Goal: Information Seeking & Learning: Find specific fact

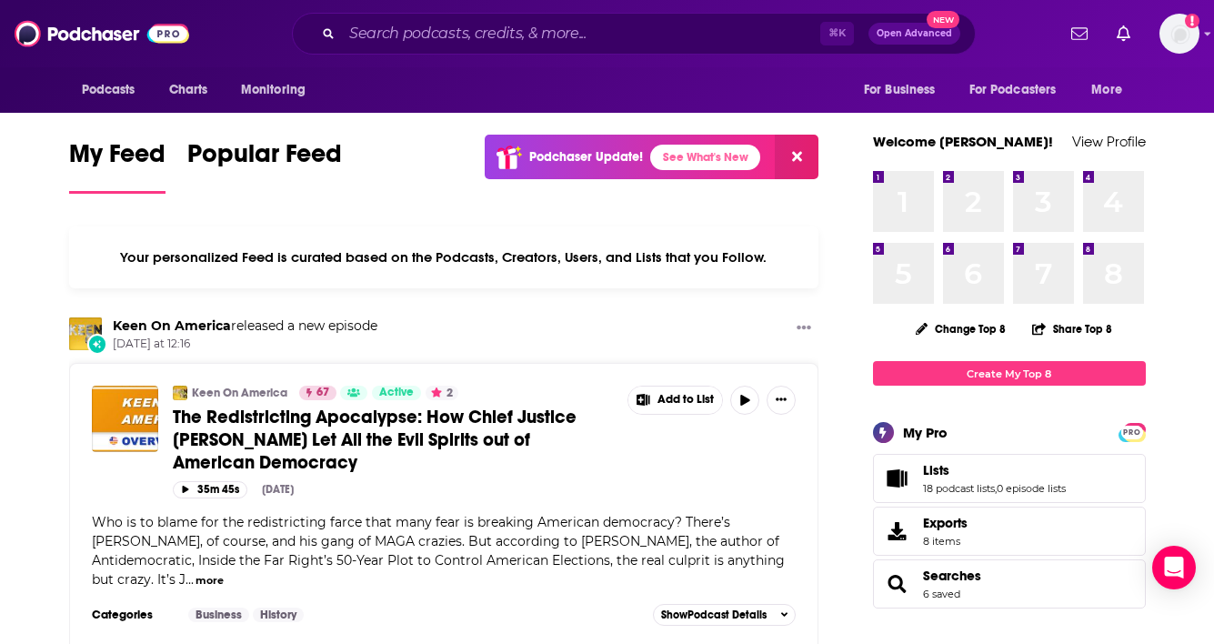
click at [463, 55] on div "Podcasts Charts Monitoring ⌘ K Open Advanced New For Business For Podcasters Mo…" at bounding box center [607, 33] width 1214 height 67
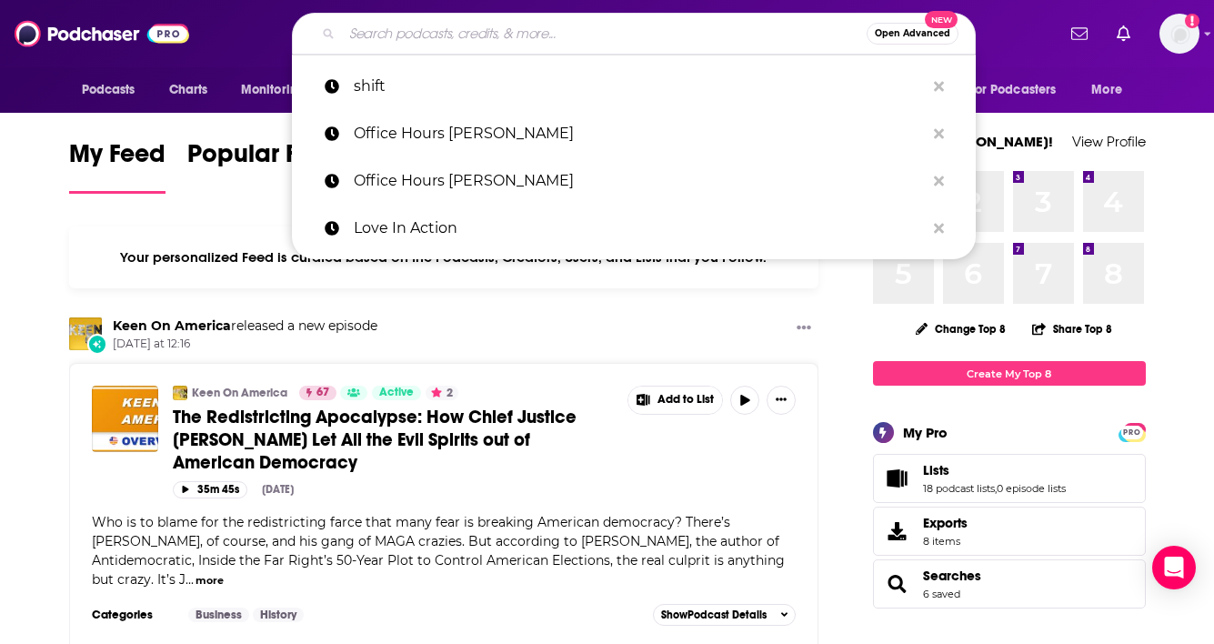
click at [435, 33] on input "Search podcasts, credits, & more..." at bounding box center [604, 33] width 525 height 29
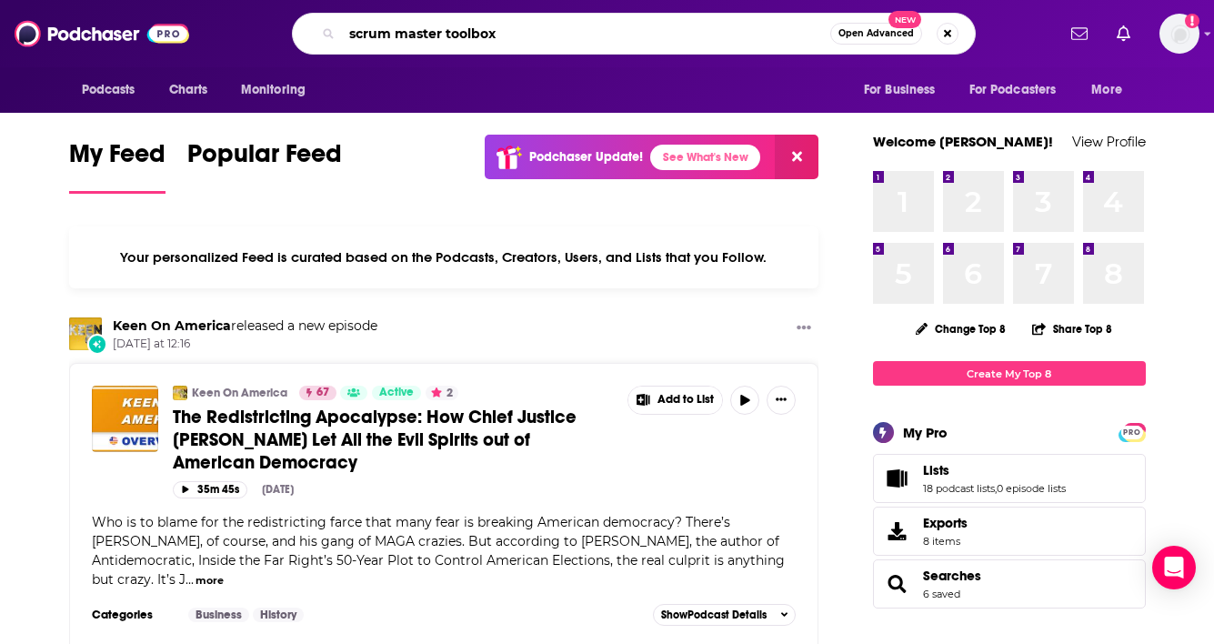
type input "scrum master toolbox"
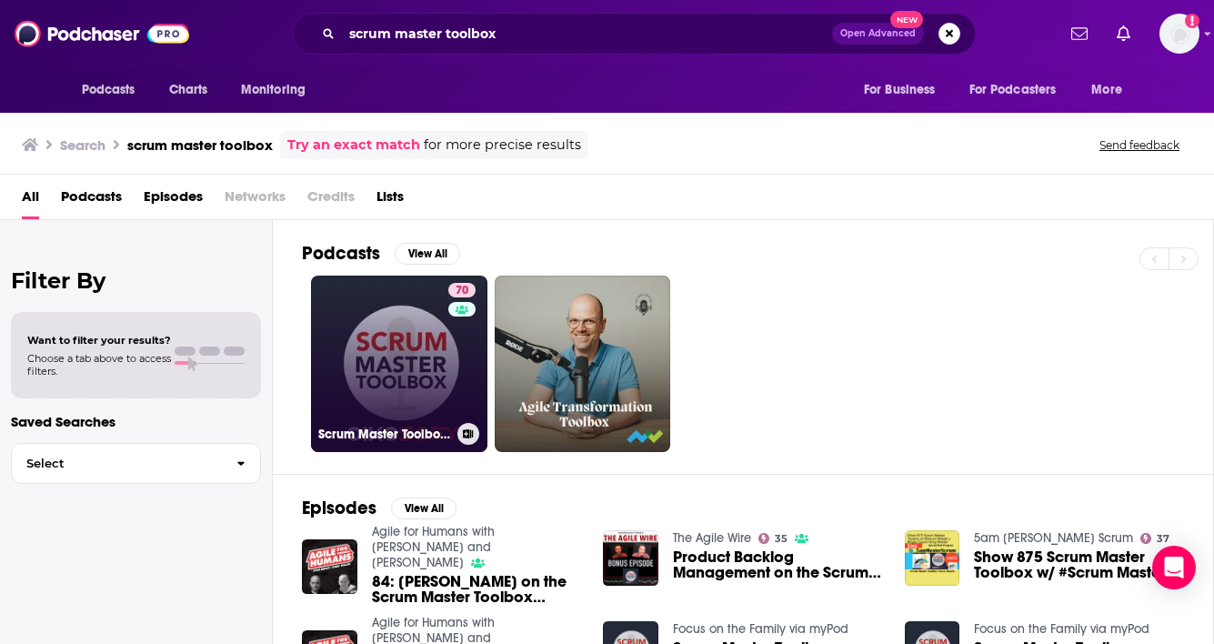
click at [403, 379] on link "70 Scrum Master Toolbox Podcast: Agile storytelling from the trenches" at bounding box center [399, 364] width 176 height 176
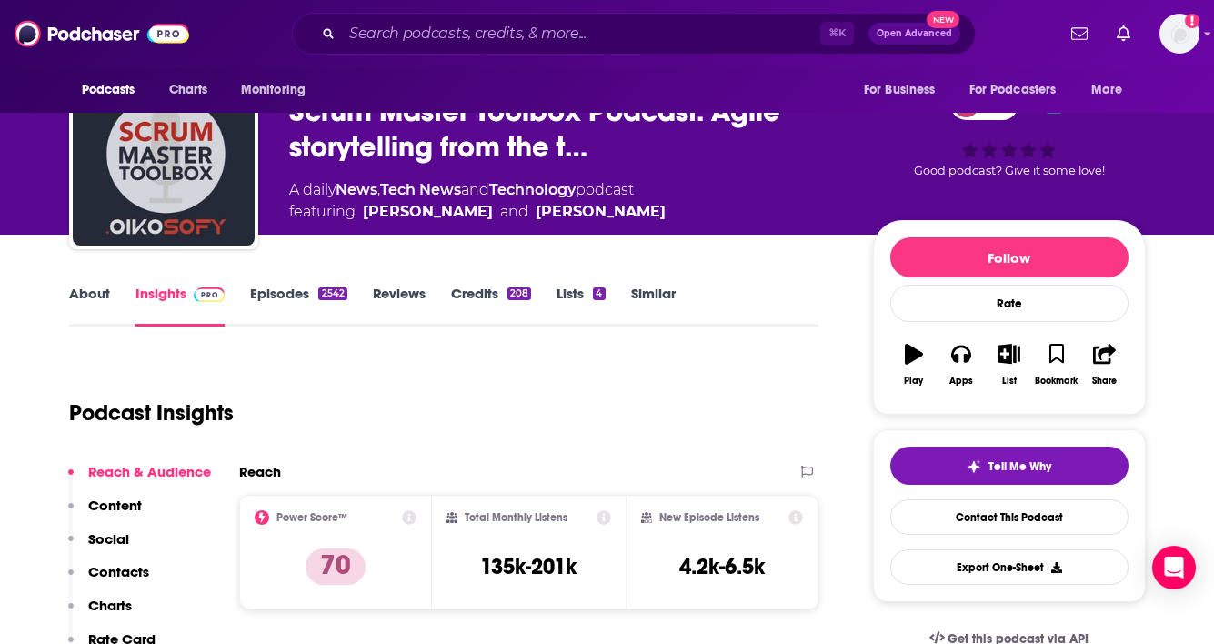
scroll to position [125, 0]
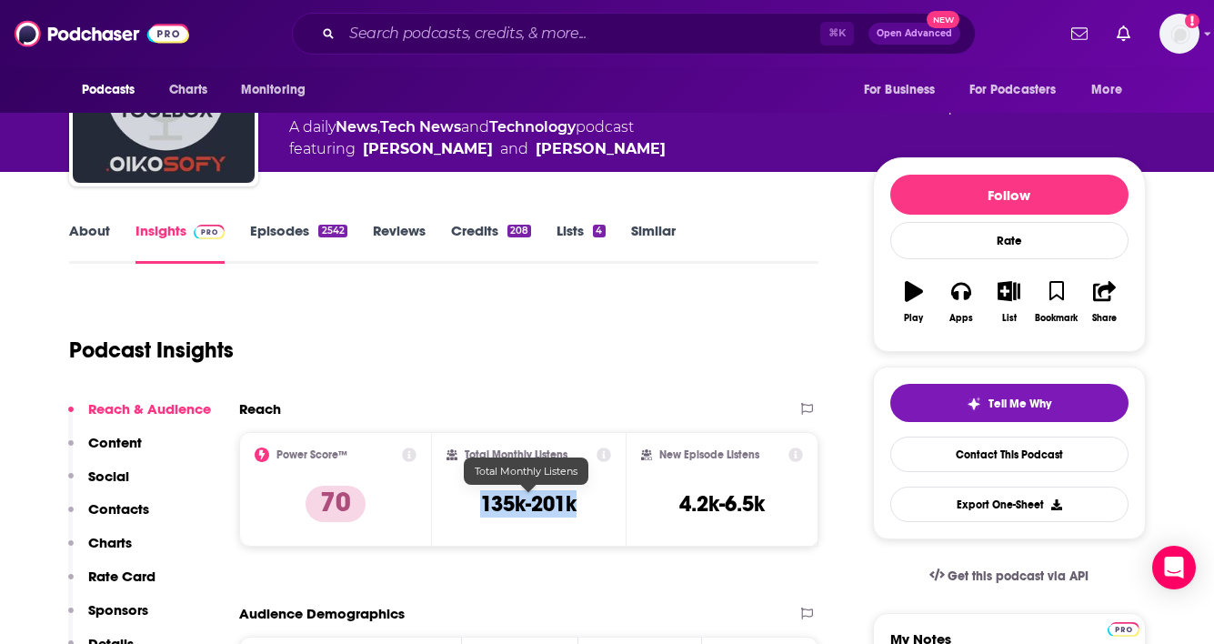
drag, startPoint x: 585, startPoint y: 499, endPoint x: 474, endPoint y: 501, distance: 110.9
click at [474, 500] on div "Total Monthly Listens 135k-201k" at bounding box center [528, 489] width 165 height 84
copy h3 "135k-201k"
